Goal: Task Accomplishment & Management: Complete application form

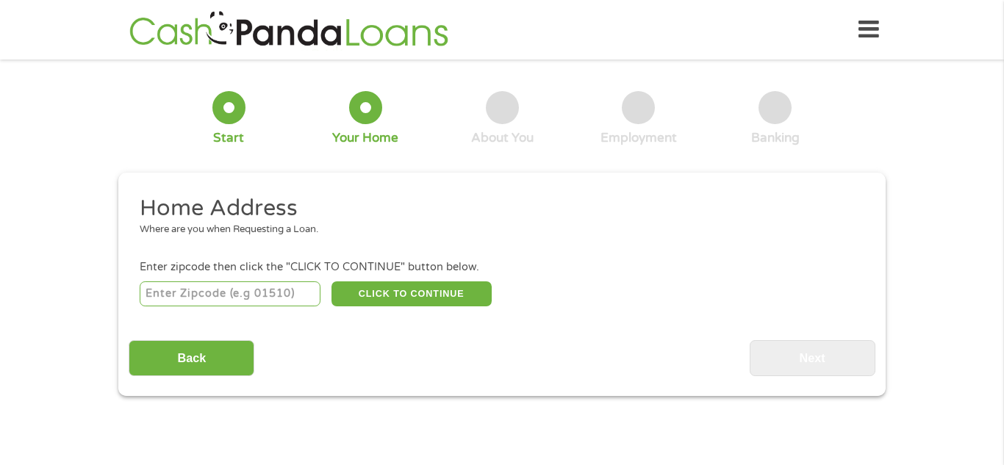
click at [290, 291] on input "number" at bounding box center [231, 294] width 182 height 25
type input "97381"
select select "[US_STATE]"
click at [435, 296] on button "CLICK TO CONTINUE" at bounding box center [412, 294] width 160 height 25
type input "97381"
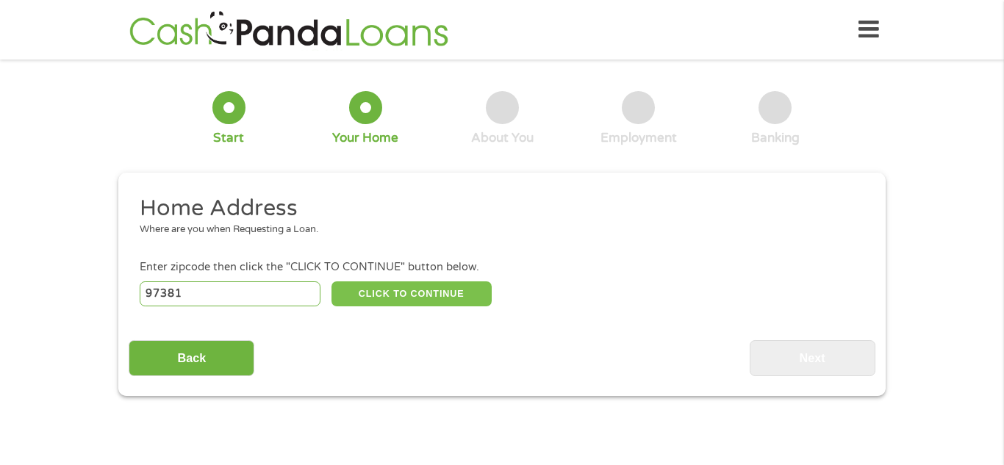
type input "Silverton"
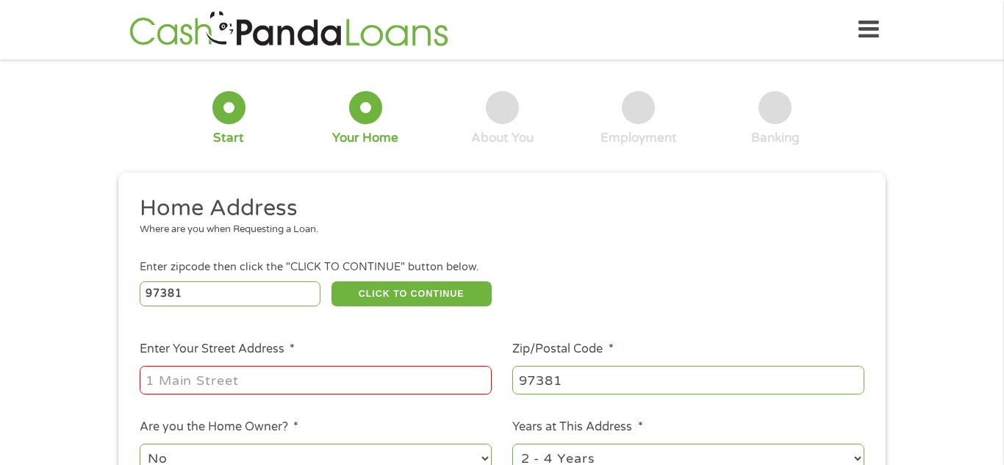
click at [454, 382] on input "Enter Your Street Address *" at bounding box center [316, 380] width 352 height 28
type input "[STREET_ADDRESS]"
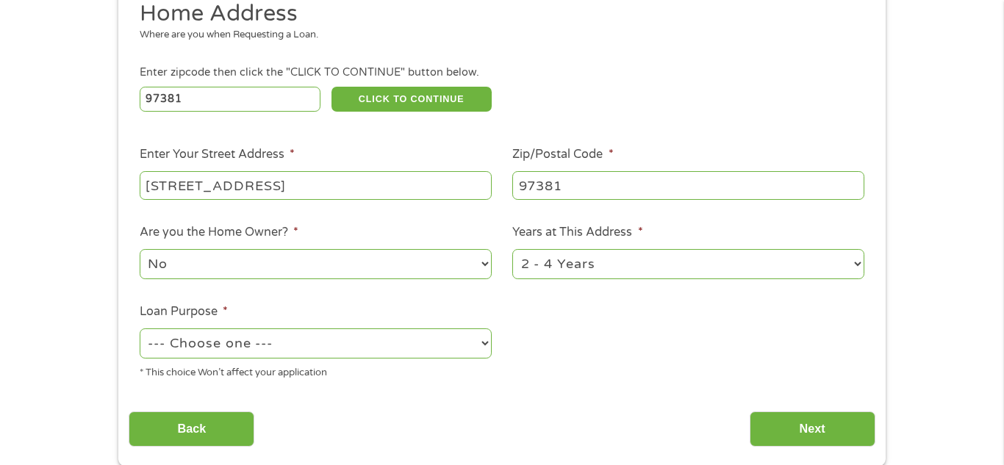
scroll to position [241, 0]
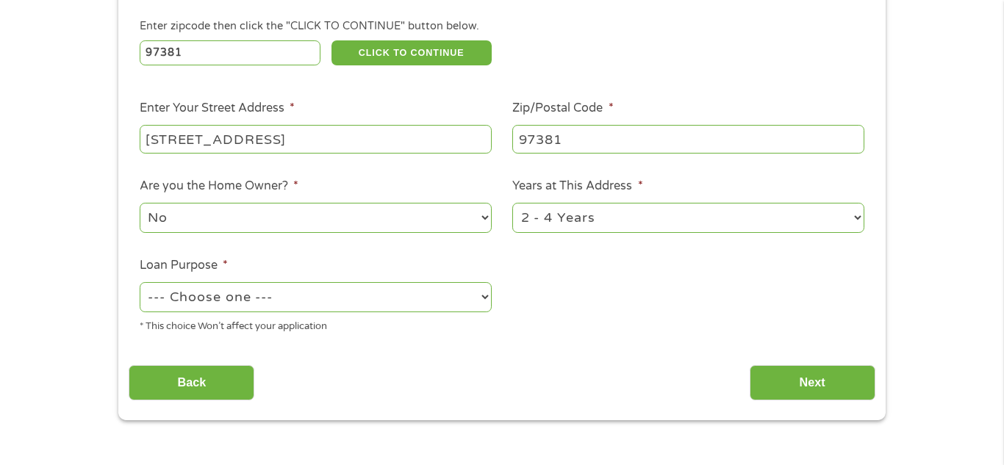
click at [353, 304] on select "--- Choose one --- Pay Bills Debt Consolidation Home Improvement Major Purchase…" at bounding box center [316, 297] width 352 height 30
select select "paybills"
click at [140, 284] on select "--- Choose one --- Pay Bills Debt Consolidation Home Improvement Major Purchase…" at bounding box center [316, 297] width 352 height 30
click at [833, 380] on input "Next" at bounding box center [813, 383] width 126 height 36
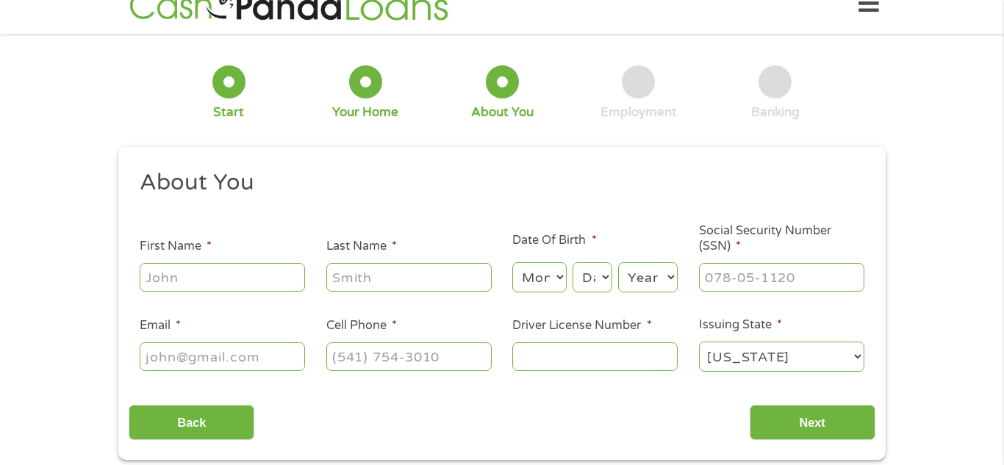
scroll to position [0, 0]
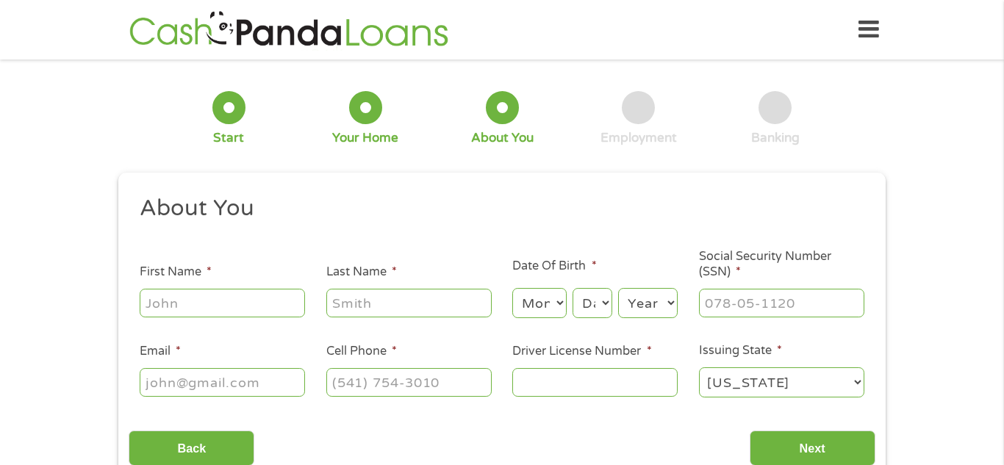
click at [223, 307] on input "First Name *" at bounding box center [222, 303] width 165 height 28
type input "[PERSON_NAME]"
type input "pressly"
click at [537, 308] on select "Month 1 2 3 4 5 6 7 8 9 10 11 12" at bounding box center [539, 303] width 54 height 30
select select "3"
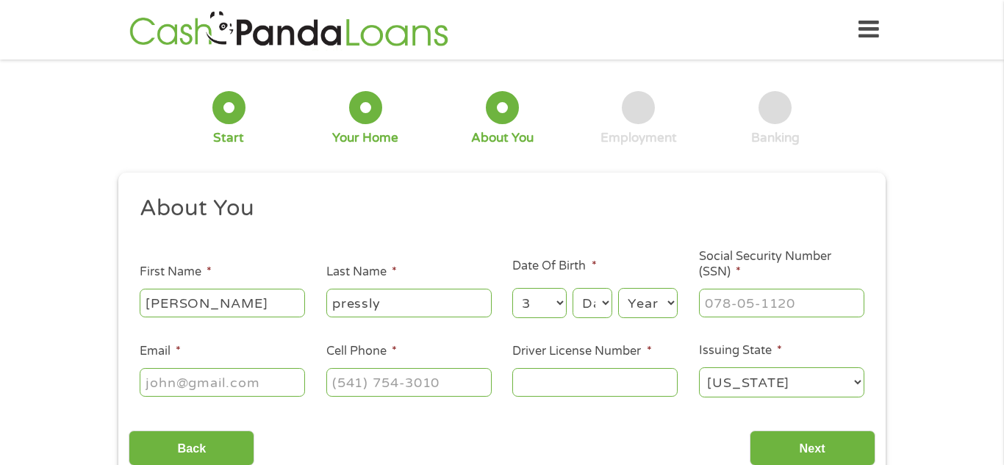
click at [512, 288] on select "Month 1 2 3 4 5 6 7 8 9 10 11 12" at bounding box center [539, 303] width 54 height 30
click at [592, 310] on select "Day 1 2 3 4 5 6 7 8 9 10 11 12 13 14 15 16 17 18 19 20 21 22 23 24 25 26 27 28 …" at bounding box center [593, 303] width 40 height 30
select select "16"
click at [573, 288] on select "Day 1 2 3 4 5 6 7 8 9 10 11 12 13 14 15 16 17 18 19 20 21 22 23 24 25 26 27 28 …" at bounding box center [593, 303] width 40 height 30
click at [640, 304] on select "Year [DATE] 2006 2005 2004 2003 2002 2001 2000 1999 1998 1997 1996 1995 1994 19…" at bounding box center [648, 303] width 60 height 30
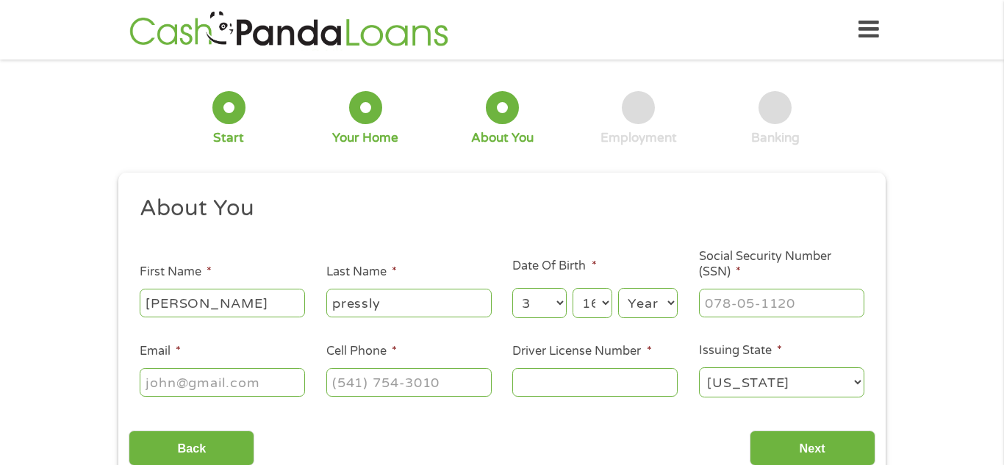
select select "1975"
click at [618, 288] on select "Year [DATE] 2006 2005 2004 2003 2002 2001 2000 1999 1998 1997 1996 1995 1994 19…" at bounding box center [648, 303] width 60 height 30
click at [732, 299] on input "___-__-____" at bounding box center [781, 303] width 165 height 28
type input "554-73-4194"
click at [220, 385] on input "Email *" at bounding box center [222, 382] width 165 height 28
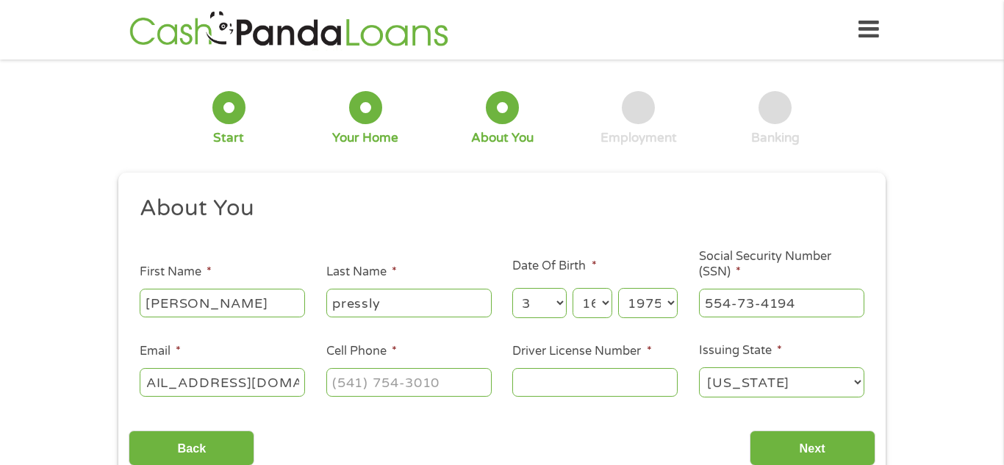
scroll to position [0, 53]
type input "[EMAIL_ADDRESS][DOMAIN_NAME]"
type input "[PHONE_NUMBER]"
click at [592, 387] on input "Driver License Number *" at bounding box center [594, 382] width 165 height 28
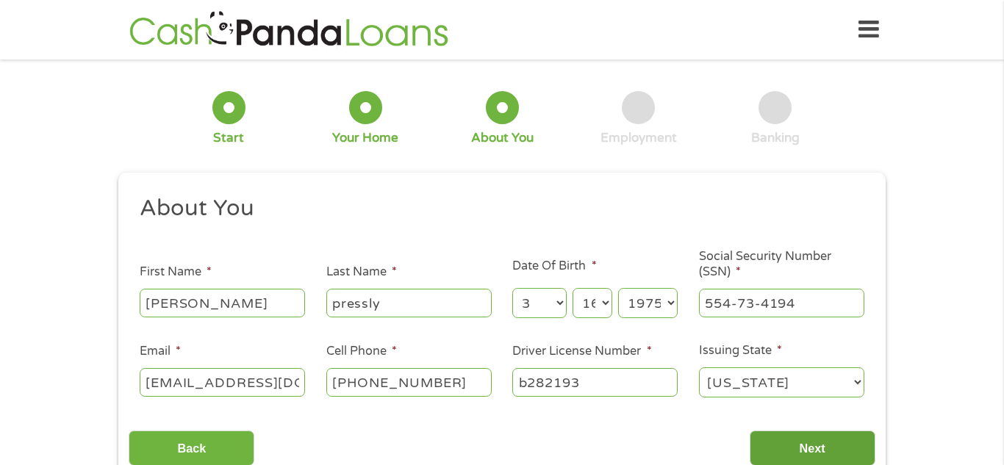
type input "b282193"
click at [833, 450] on input "Next" at bounding box center [813, 449] width 126 height 36
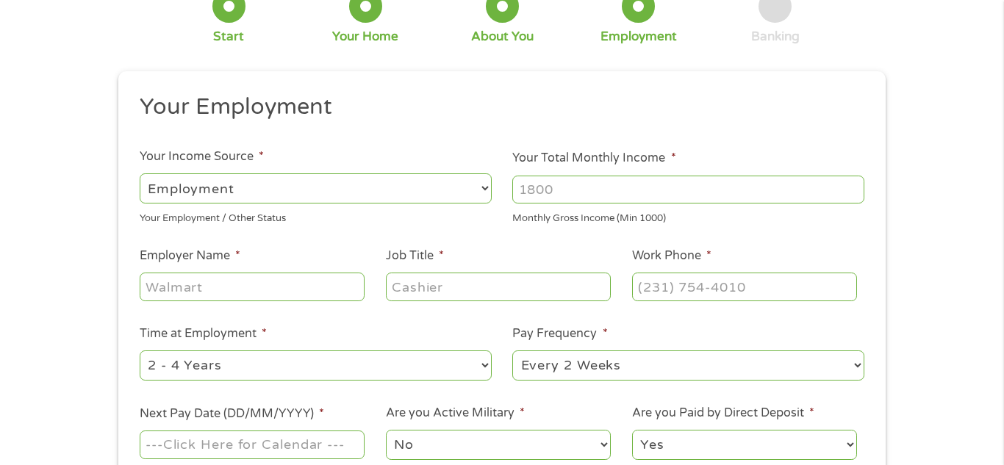
scroll to position [241, 0]
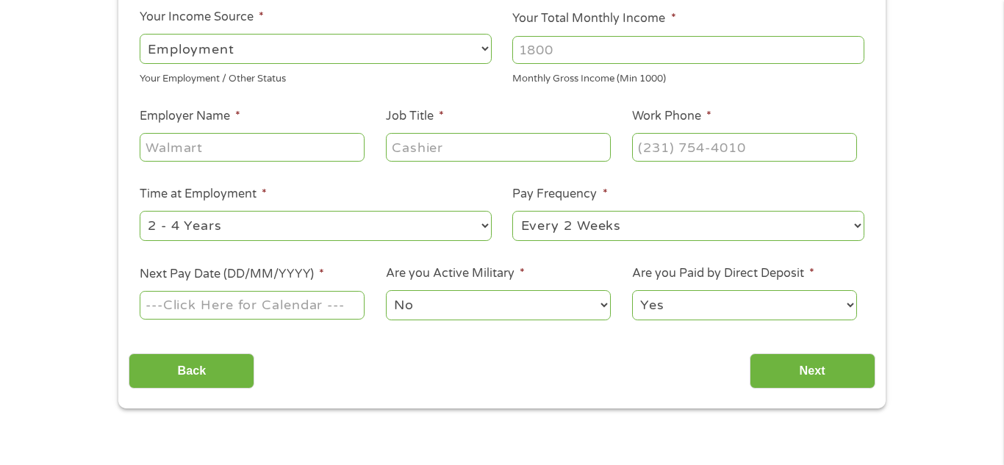
click at [595, 54] on input "Your Total Monthly Income *" at bounding box center [688, 50] width 352 height 28
type input "7000"
click at [314, 143] on input "Employer Name *" at bounding box center [252, 147] width 225 height 28
type input "Legacy Health"
click at [518, 145] on input "Job Title *" at bounding box center [498, 147] width 225 height 28
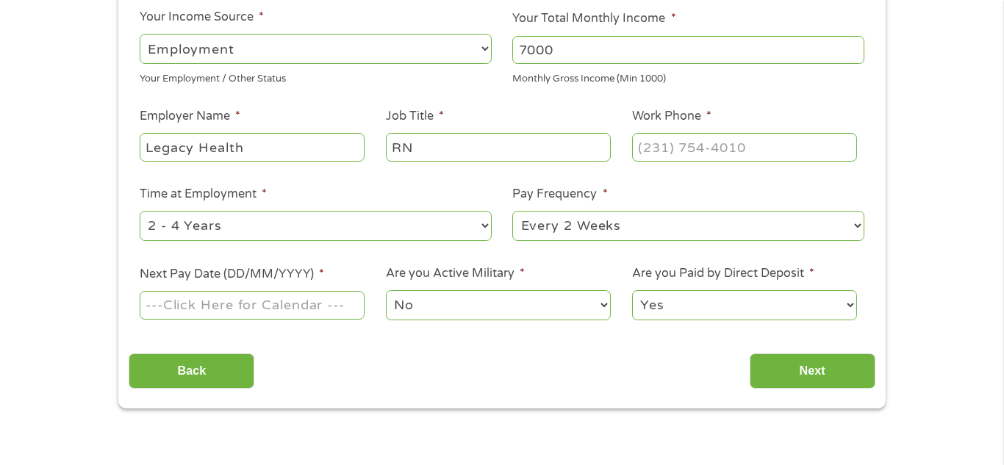
type input "RN"
click at [696, 145] on input "(___) ___-____" at bounding box center [744, 147] width 225 height 28
type input "[PHONE_NUMBER]"
click at [470, 198] on li "Time at Employment * --- Choose one --- 1 Year or less 1 - 2 Years 2 - 4 Years …" at bounding box center [316, 214] width 374 height 58
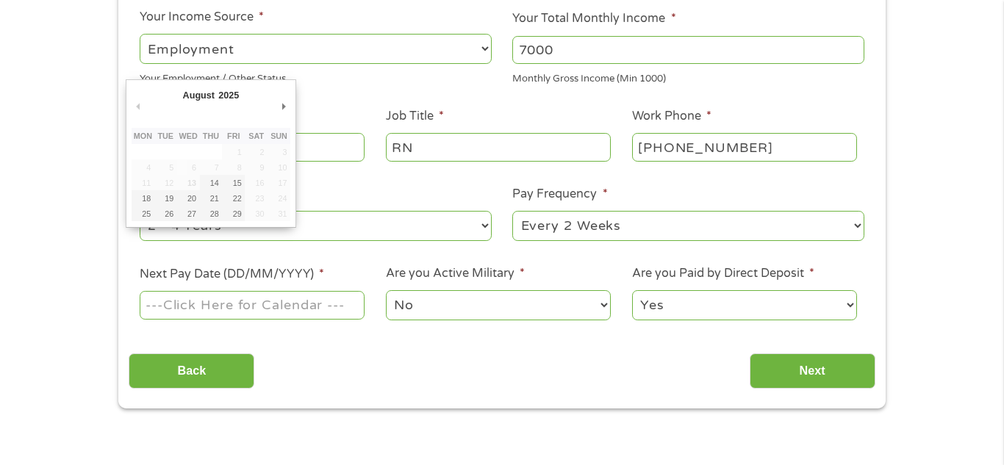
click at [322, 311] on input "Next Pay Date (DD/MM/YYYY) *" at bounding box center [252, 305] width 225 height 28
type input "[DATE]"
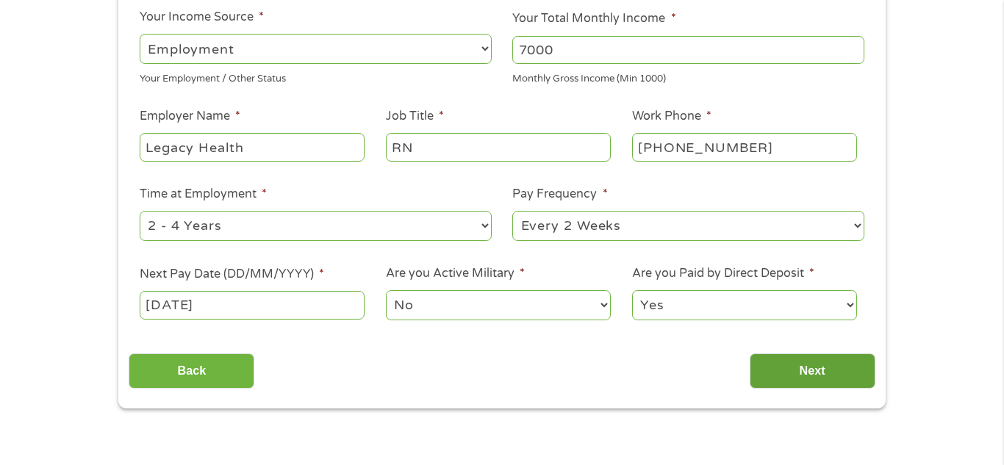
click at [819, 371] on input "Next" at bounding box center [813, 372] width 126 height 36
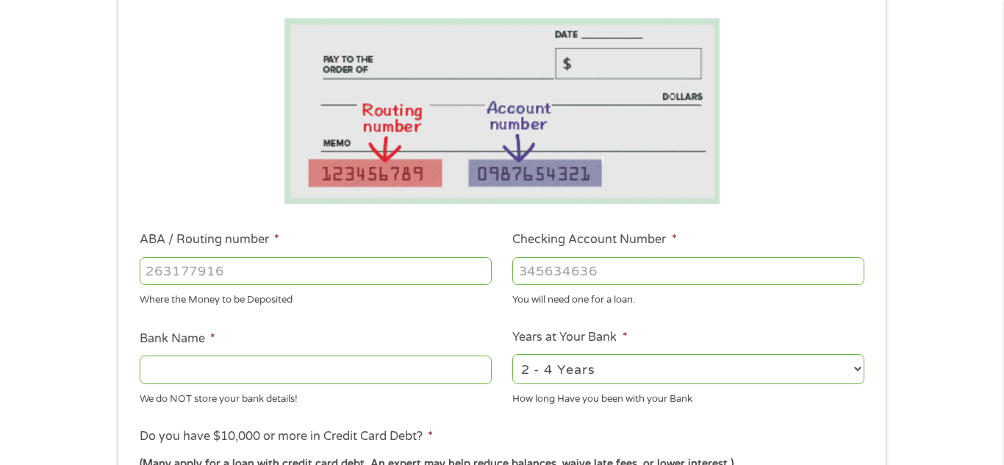
click at [312, 273] on input "ABA / Routing number *" at bounding box center [316, 271] width 352 height 28
type input "323276388"
type input "[PERSON_NAME] SCHOOLS CREDIT UNION"
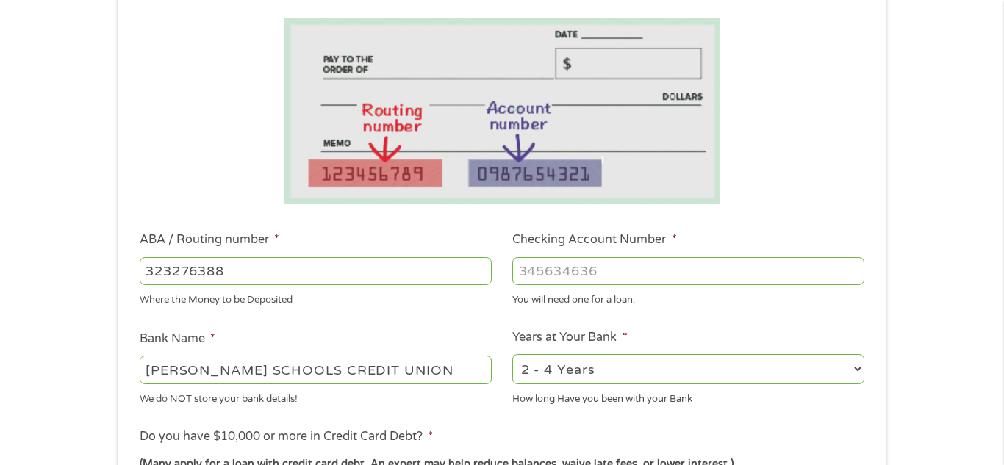
type input "323276388"
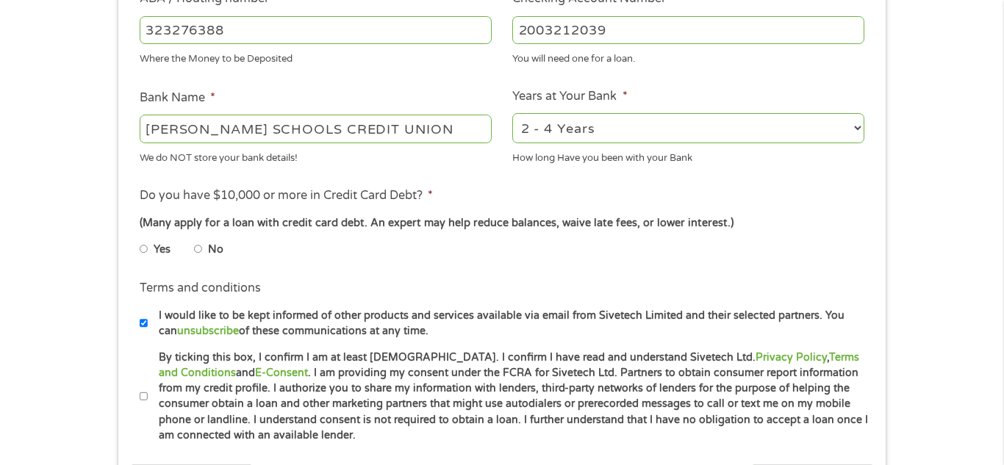
type input "2003212039"
click at [201, 250] on input "No" at bounding box center [198, 249] width 9 height 24
radio input "true"
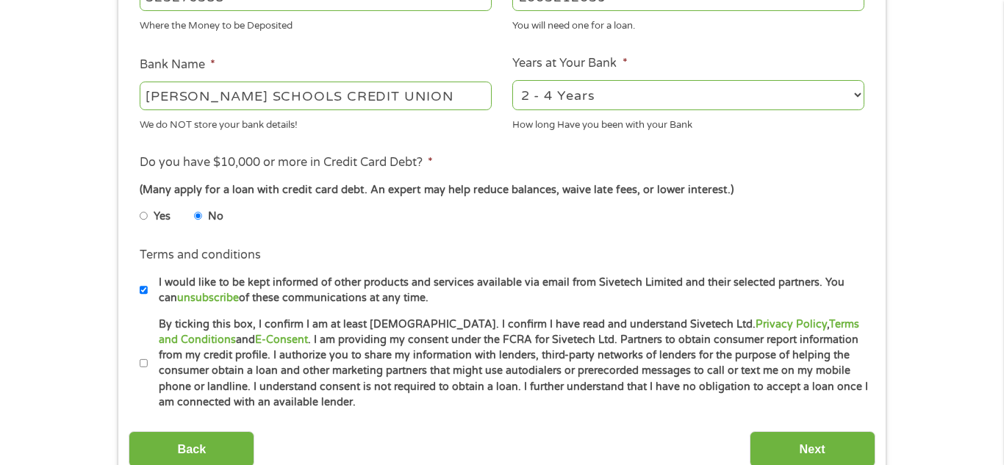
scroll to position [603, 0]
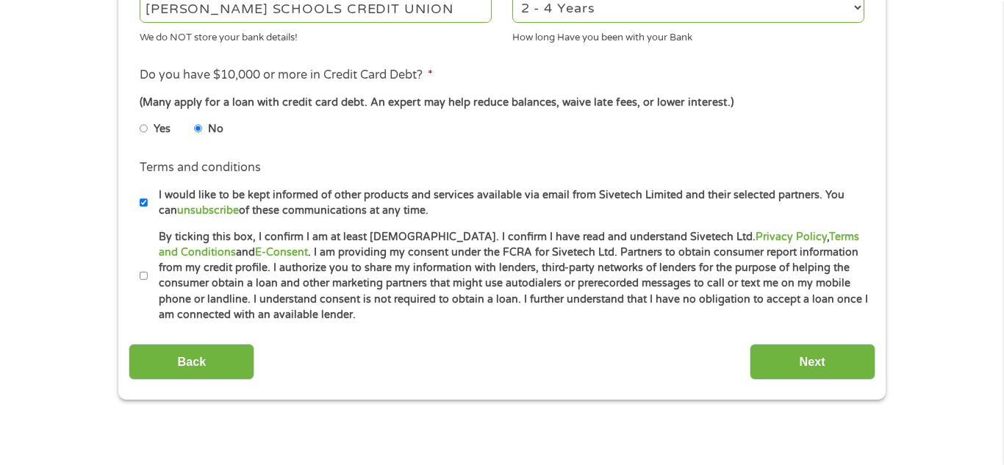
click at [148, 276] on label "By ticking this box, I confirm I am at least [DEMOGRAPHIC_DATA]. I confirm I ha…" at bounding box center [508, 276] width 721 height 94
click at [147, 276] on input "By ticking this box, I confirm I am at least [DEMOGRAPHIC_DATA]. I confirm I ha…" at bounding box center [144, 277] width 9 height 24
checkbox input "true"
click at [832, 362] on input "Next" at bounding box center [813, 362] width 126 height 36
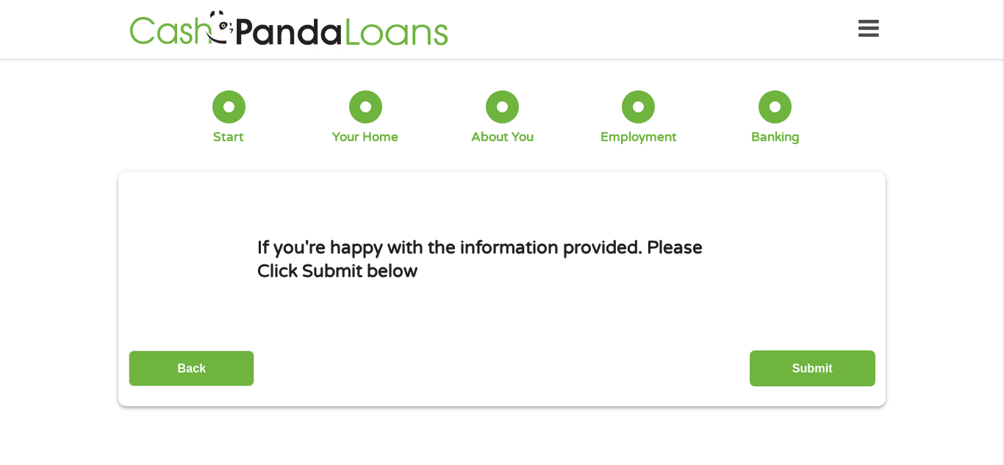
scroll to position [0, 0]
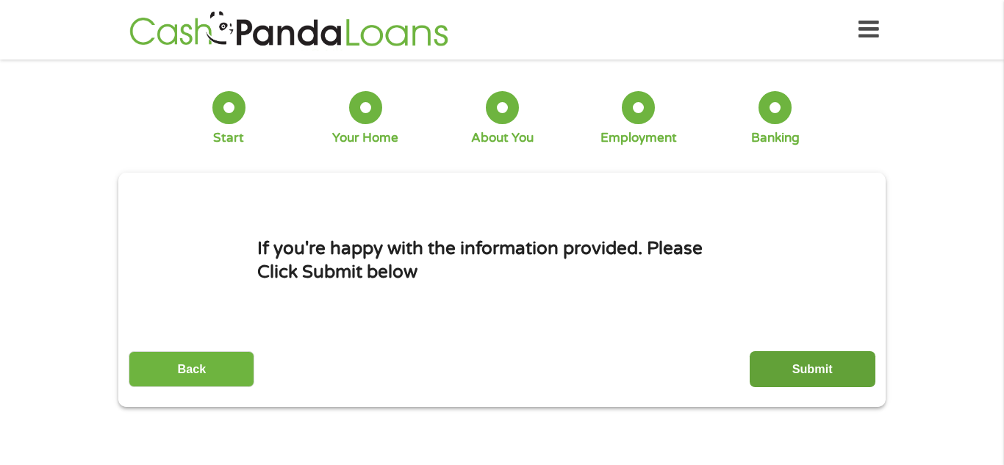
click at [815, 369] on input "Submit" at bounding box center [813, 369] width 126 height 36
